Goal: Transaction & Acquisition: Purchase product/service

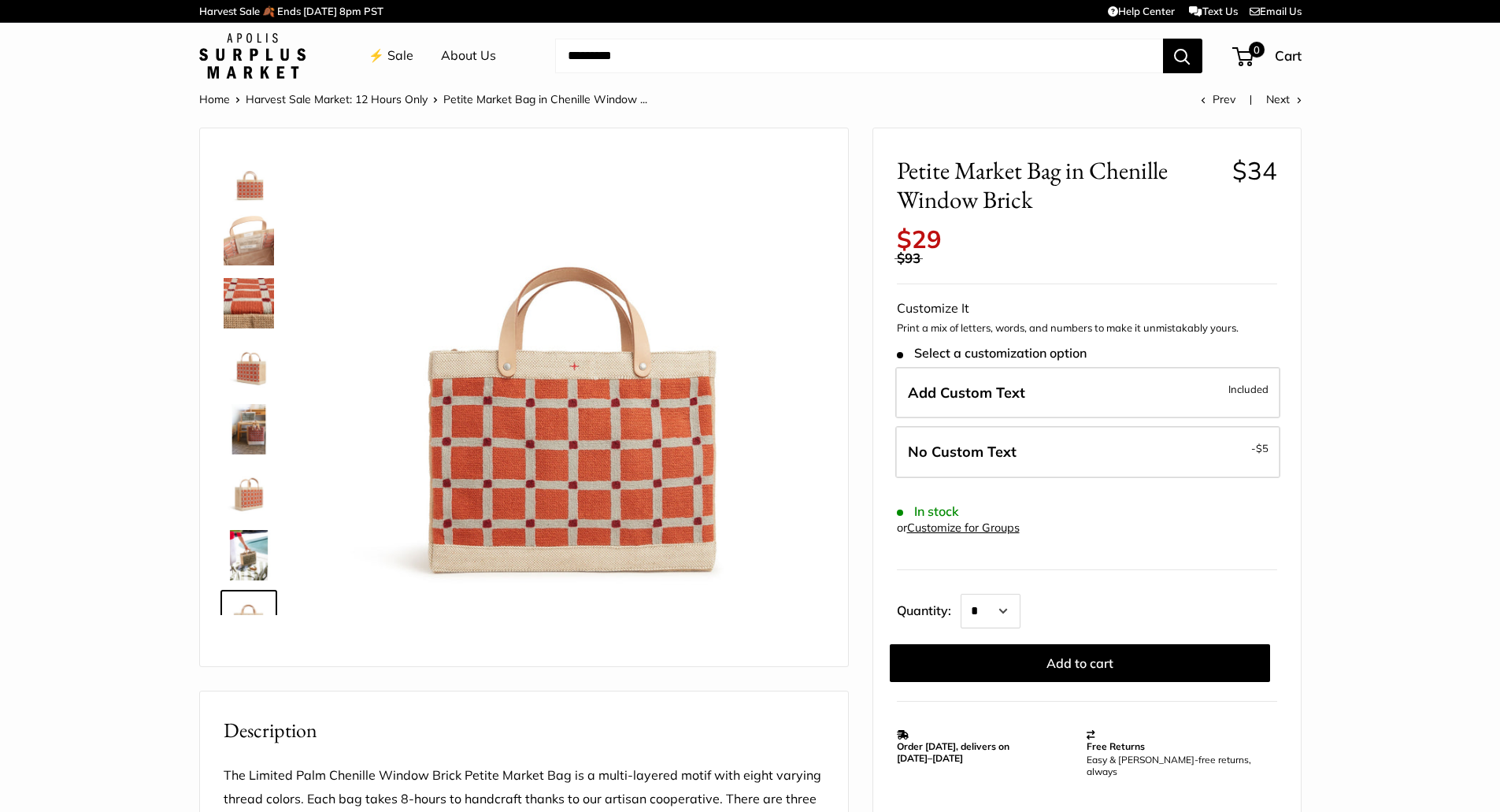
scroll to position [101, 0]
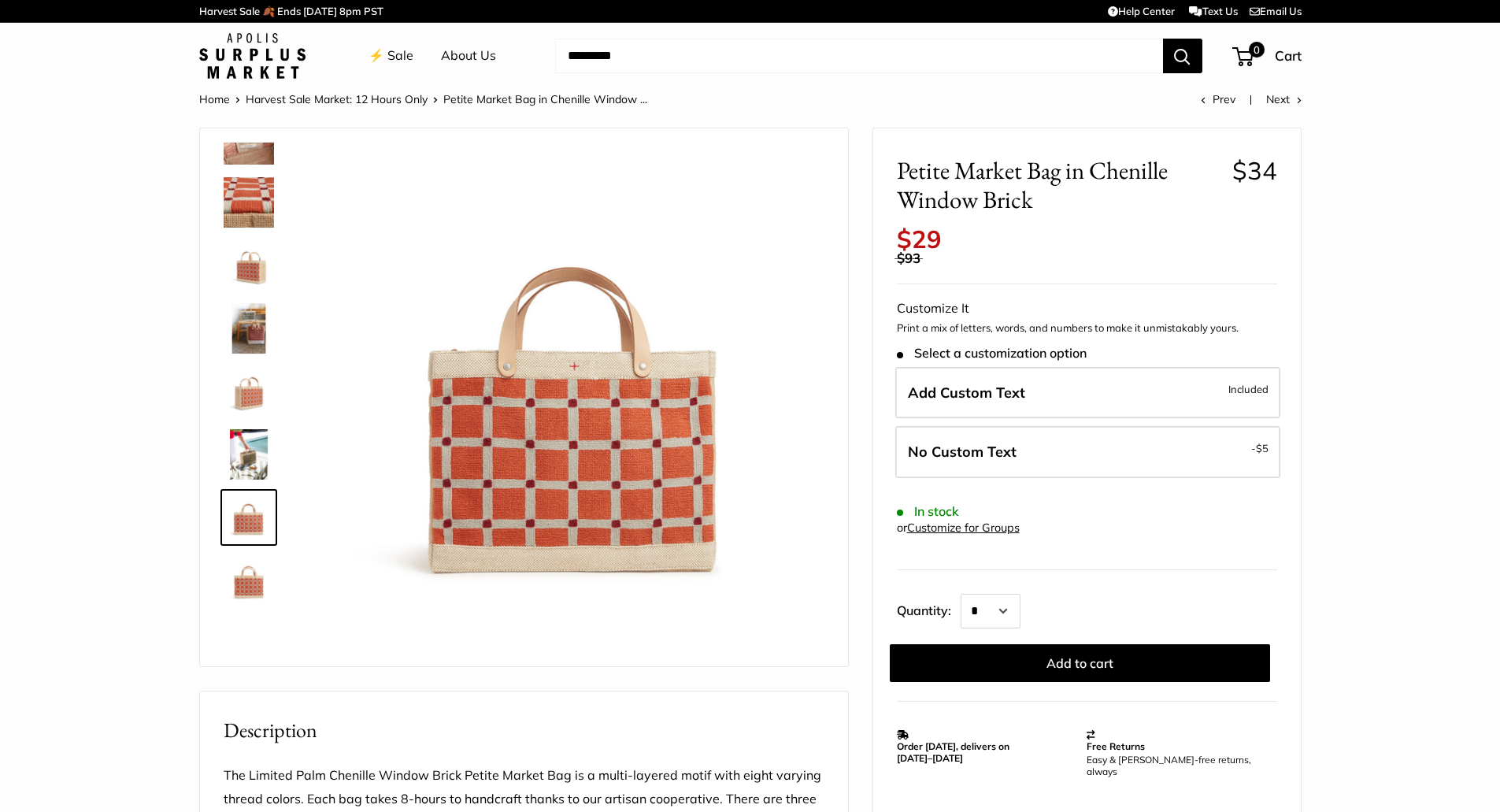
click at [628, 453] on img at bounding box center [574, 401] width 498 height 498
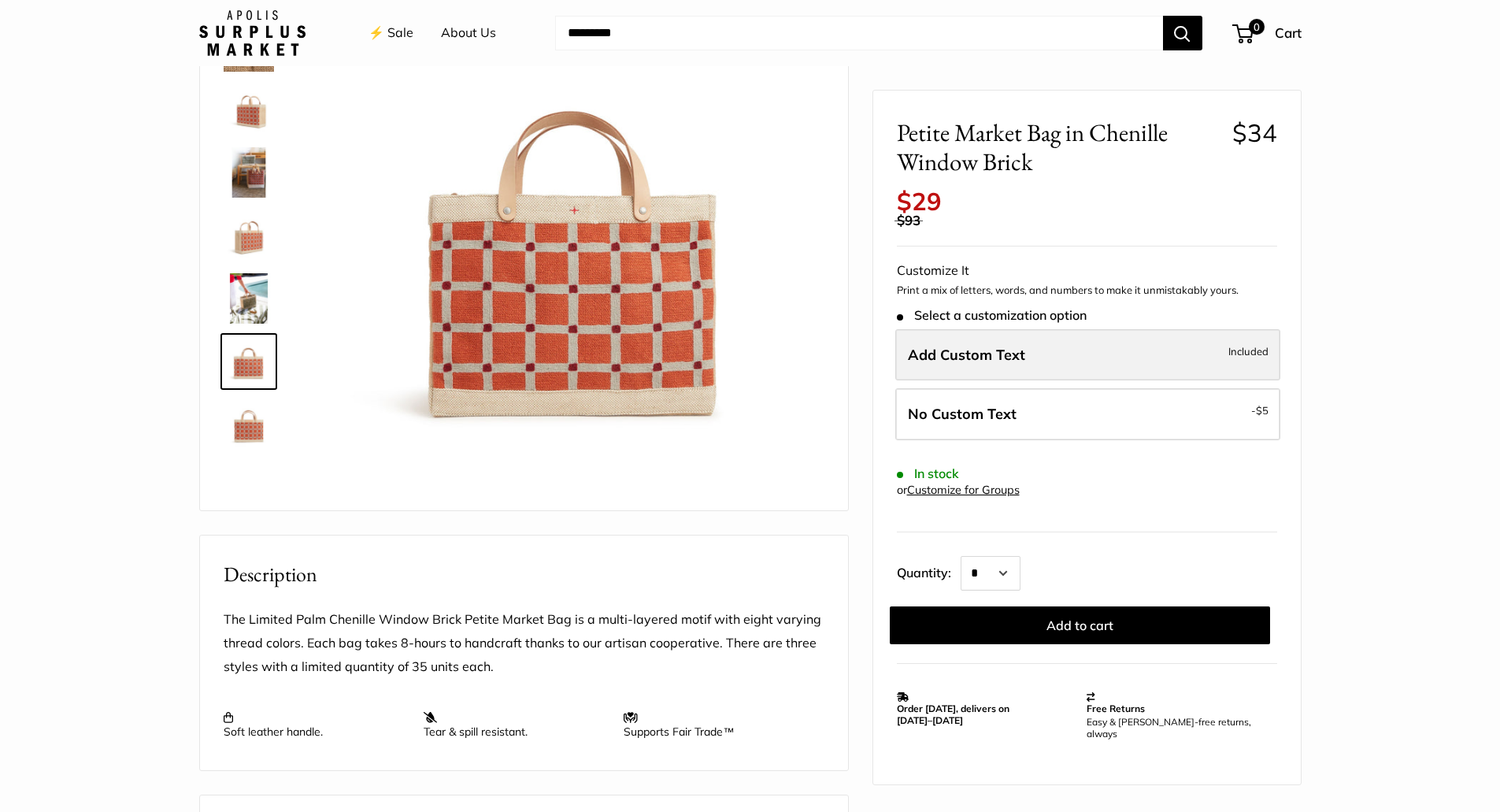
click at [1001, 365] on label "Add Custom Text Included" at bounding box center [1088, 354] width 385 height 52
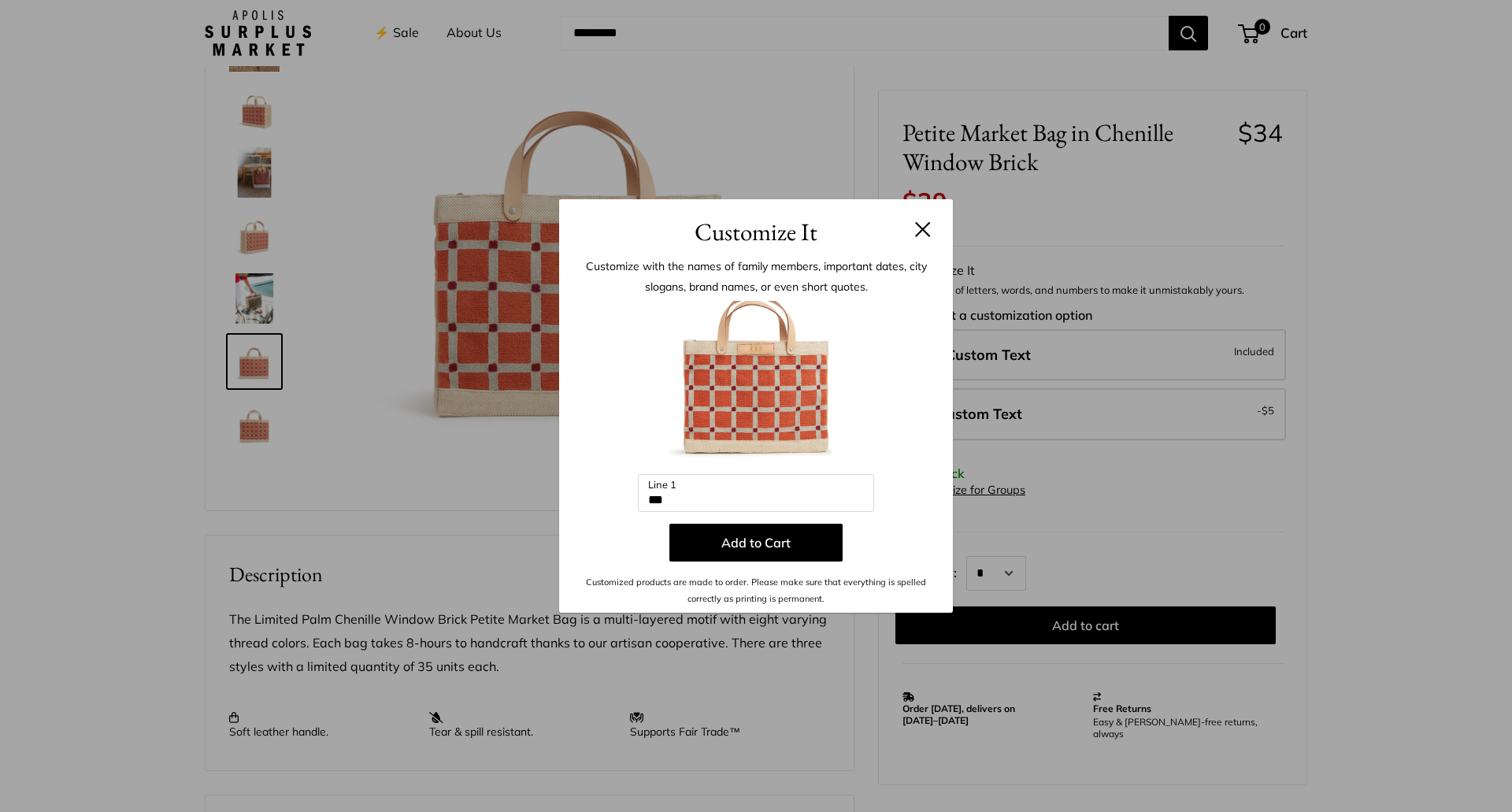
click at [925, 222] on button at bounding box center [922, 229] width 16 height 16
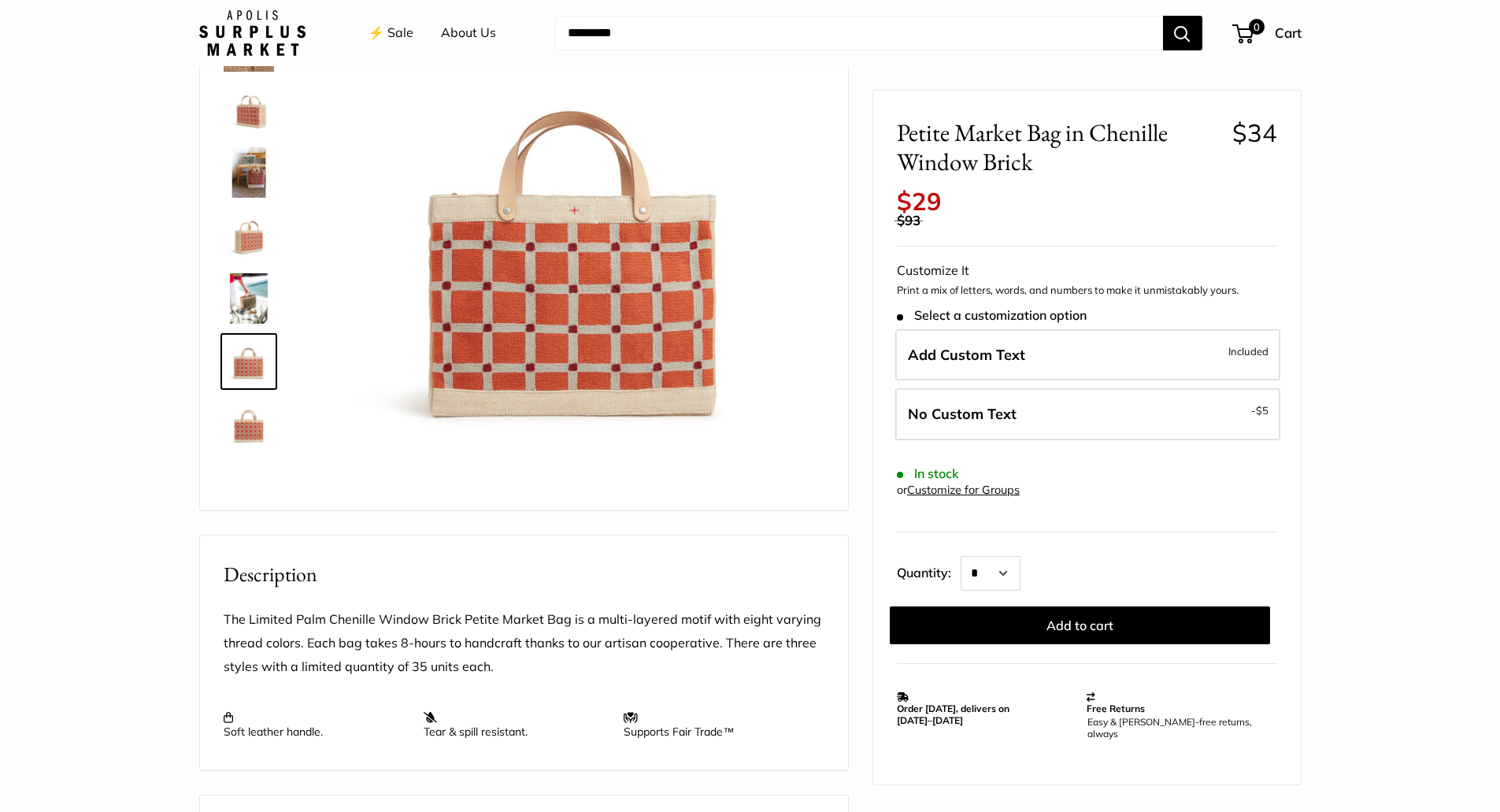
scroll to position [0, 0]
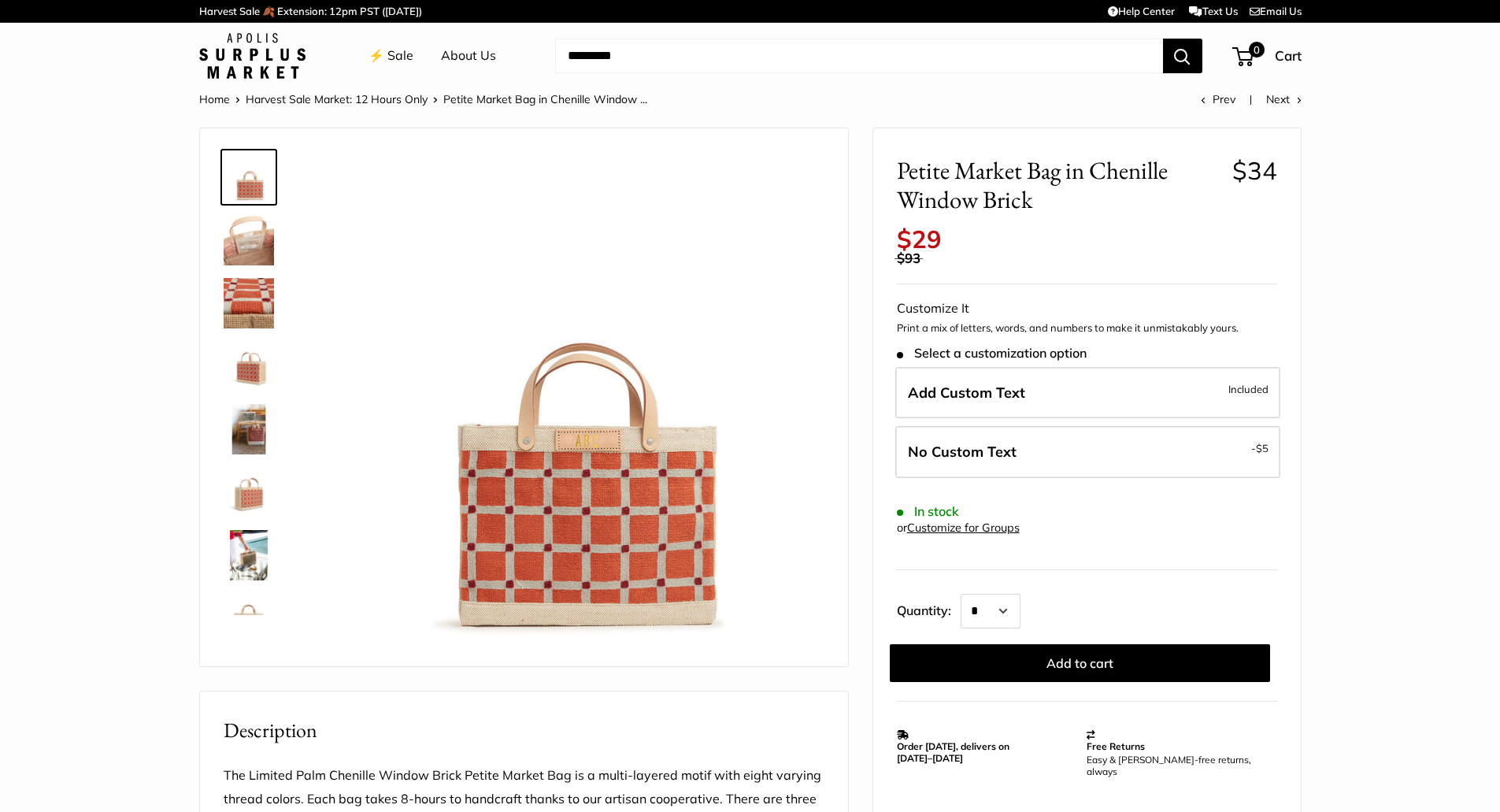
click at [304, 96] on link "Harvest Sale Market: 12 Hours Only" at bounding box center [336, 99] width 182 height 14
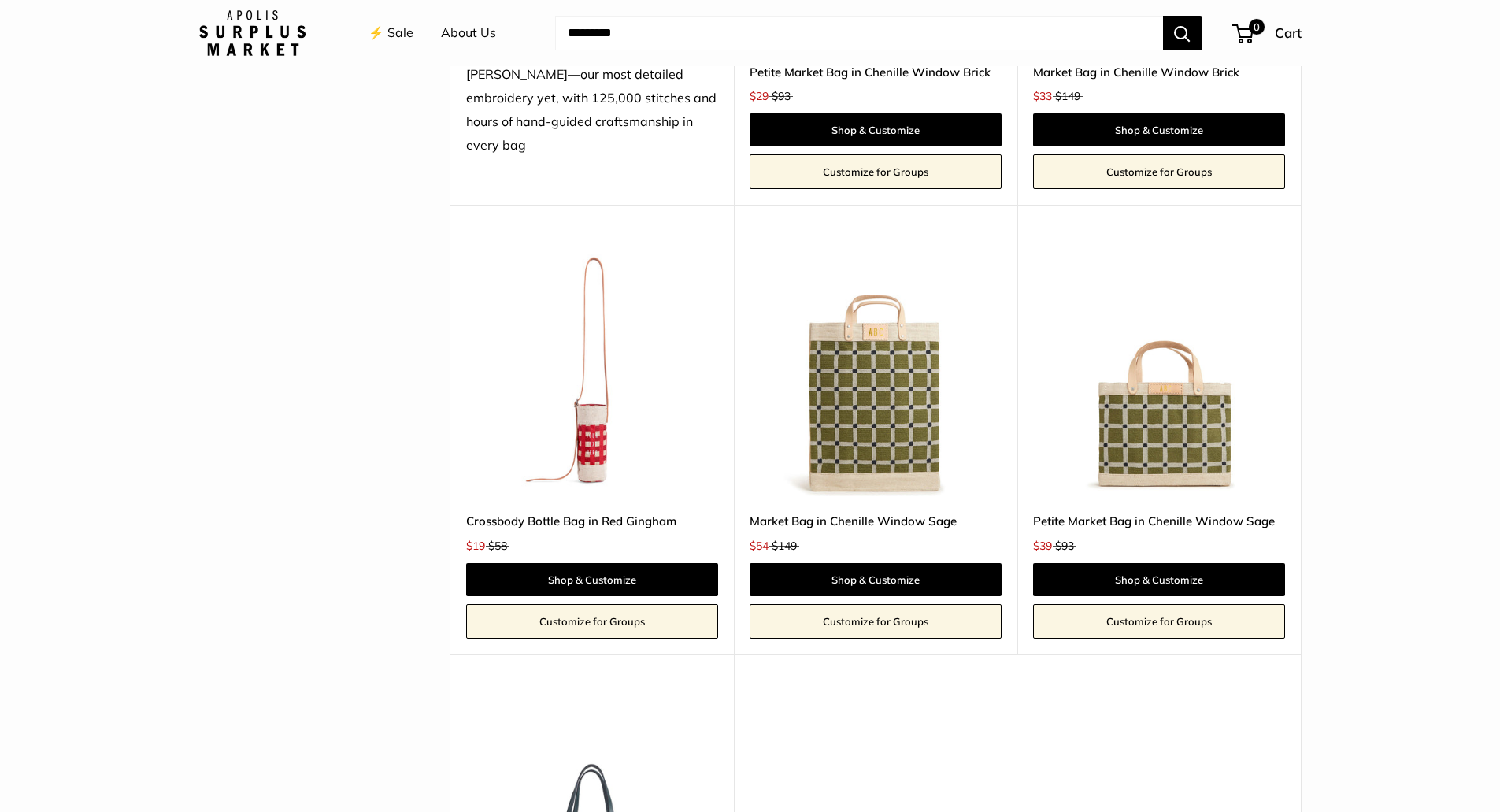
scroll to position [3228, 0]
